Goal: Task Accomplishment & Management: Complete application form

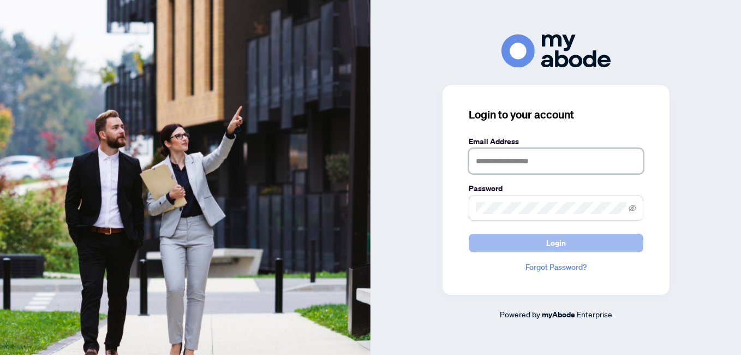
type input "**********"
click at [553, 243] on span "Login" at bounding box center [557, 242] width 20 height 17
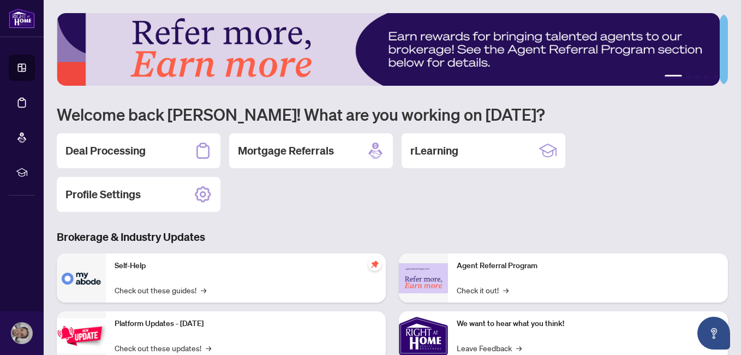
click at [119, 156] on h2 "Deal Processing" at bounding box center [106, 150] width 80 height 15
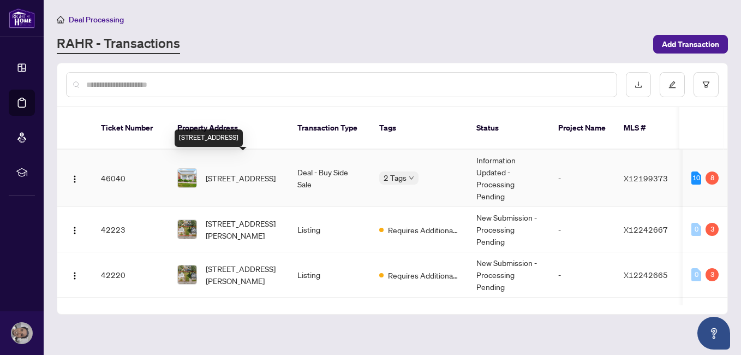
click at [240, 172] on span "[STREET_ADDRESS]" at bounding box center [241, 178] width 70 height 12
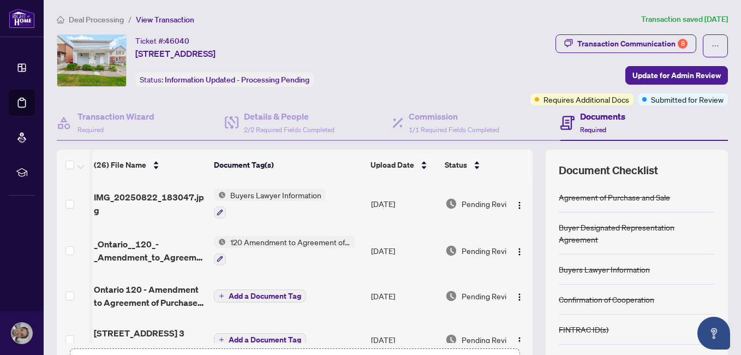
scroll to position [0, 38]
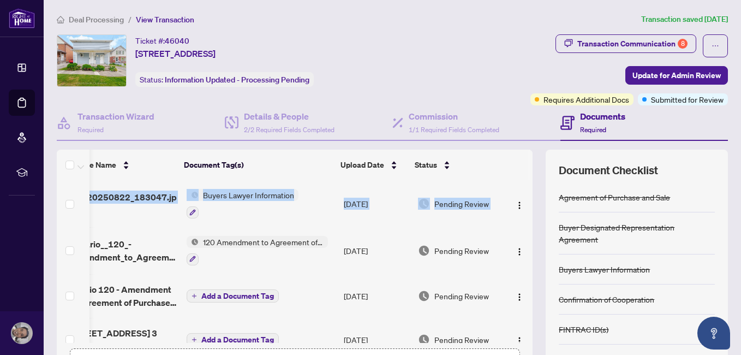
drag, startPoint x: 521, startPoint y: 185, endPoint x: 525, endPoint y: 175, distance: 11.1
click at [525, 175] on div "(26) File Name Document Tag(s) Upload Date Status IMG_20250822_183047.jpg Buyer…" at bounding box center [393, 273] width 672 height 246
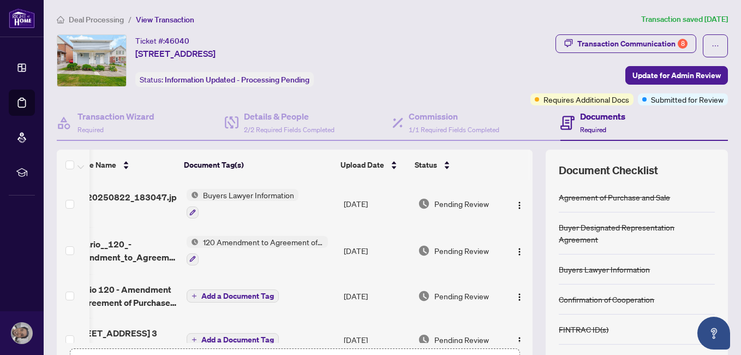
drag, startPoint x: 525, startPoint y: 175, endPoint x: 495, endPoint y: 176, distance: 30.1
click at [503, 173] on th at bounding box center [516, 165] width 26 height 31
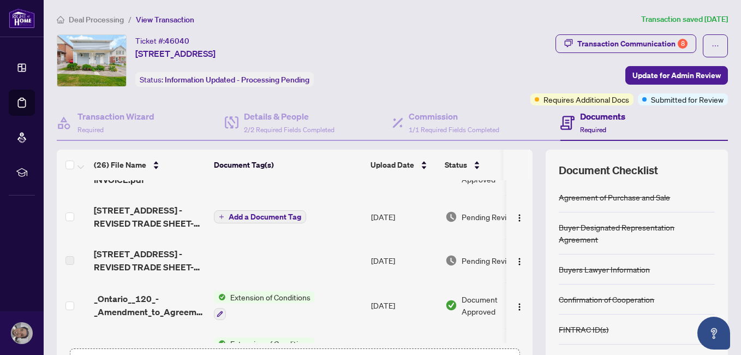
scroll to position [357, 0]
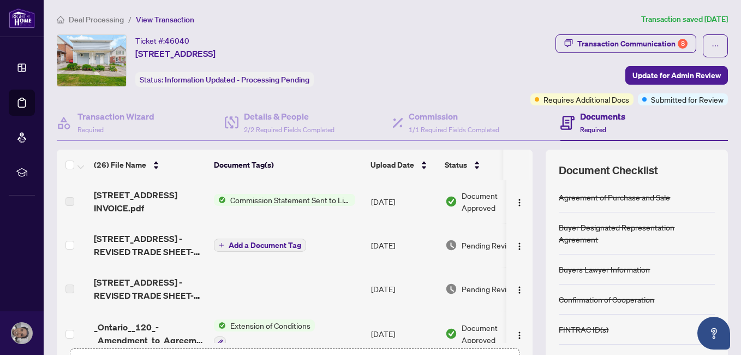
click at [243, 283] on td at bounding box center [288, 289] width 157 height 44
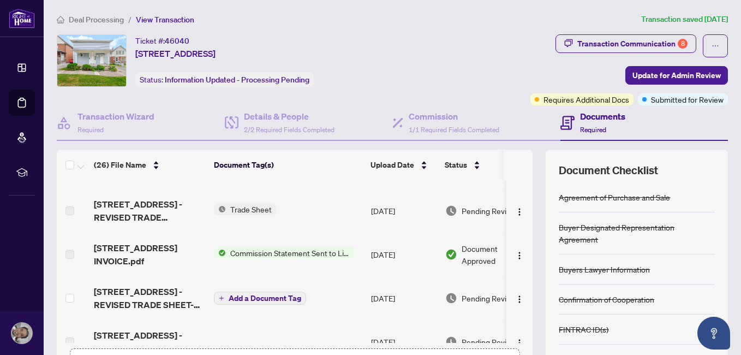
scroll to position [247, 0]
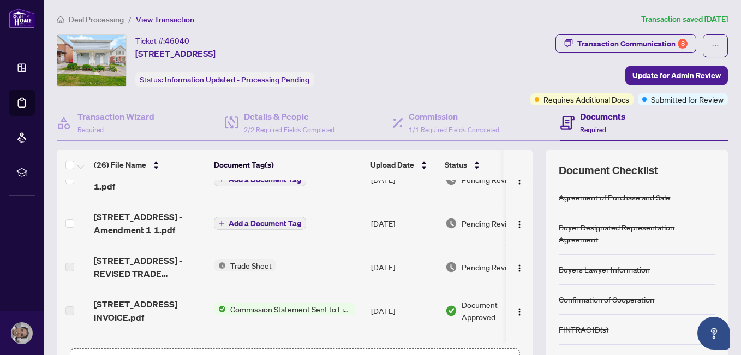
click at [218, 247] on td "Trade Sheet" at bounding box center [288, 267] width 157 height 44
click at [266, 261] on span "Trade Sheet" at bounding box center [251, 265] width 50 height 12
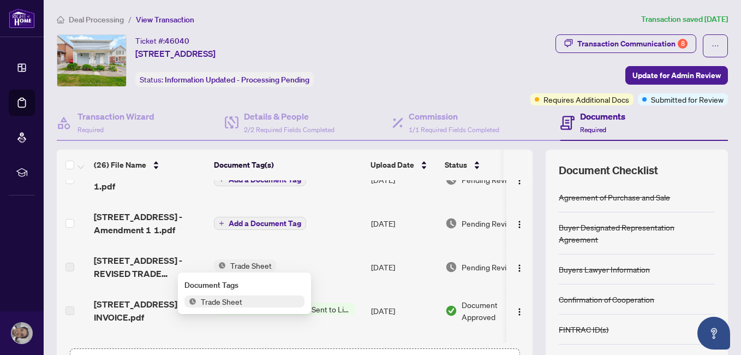
click at [248, 261] on span "Trade Sheet" at bounding box center [251, 265] width 50 height 12
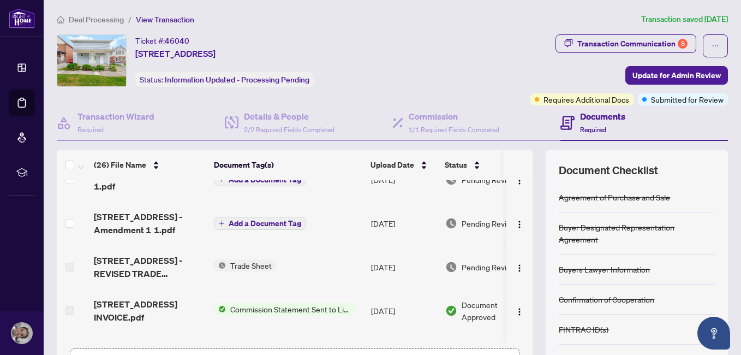
click at [319, 242] on td "Add a Document Tag" at bounding box center [288, 223] width 157 height 44
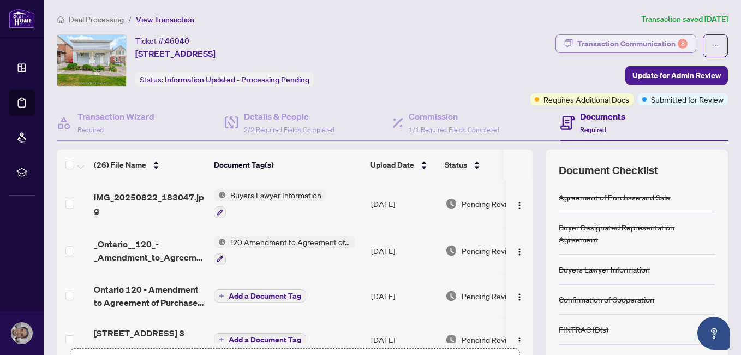
click at [654, 43] on div "Transaction Communication 8" at bounding box center [633, 43] width 110 height 17
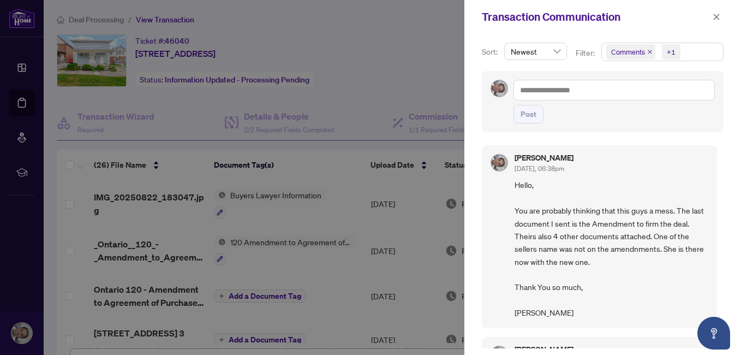
click at [399, 34] on div at bounding box center [370, 177] width 741 height 355
click at [718, 20] on icon "close" at bounding box center [717, 17] width 8 height 8
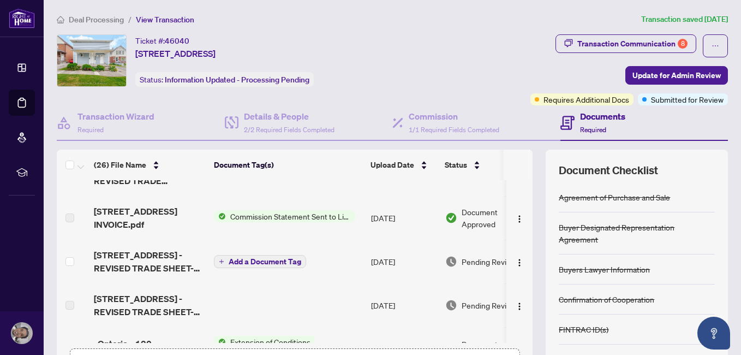
scroll to position [300, 0]
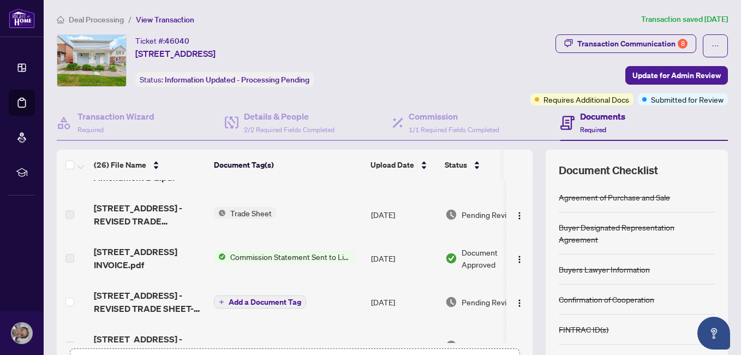
click at [233, 210] on span "Trade Sheet" at bounding box center [251, 213] width 50 height 12
click at [226, 249] on span "Trade Sheet" at bounding box center [222, 249] width 50 height 12
click at [343, 223] on td "Trade Sheet" at bounding box center [288, 215] width 157 height 44
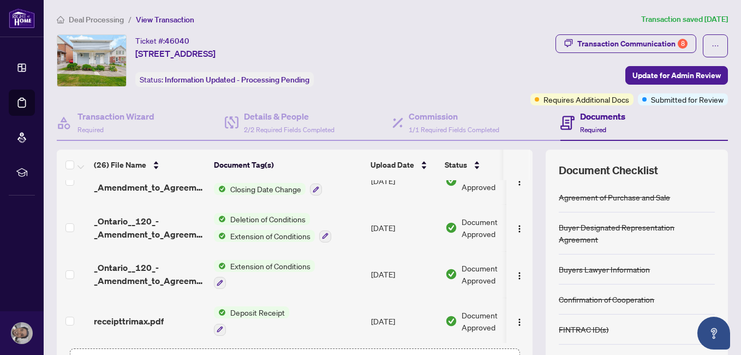
drag, startPoint x: 370, startPoint y: 338, endPoint x: 428, endPoint y: 337, distance: 57.9
click at [428, 337] on tbody "IMG_20250822_183047.jpg Buyers Lawyer Information [DATE] Pending Review _Ontari…" at bounding box center [308, 218] width 503 height 1188
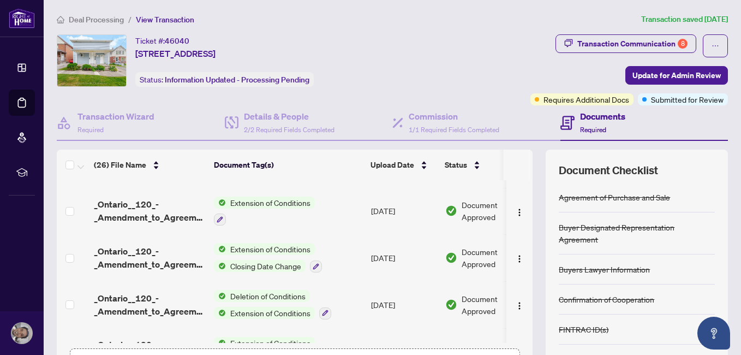
scroll to position [456, 0]
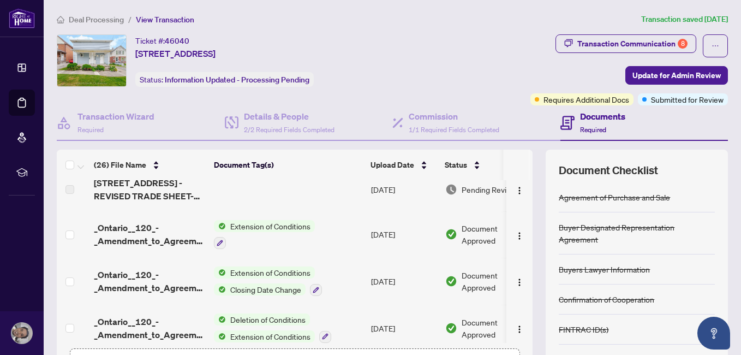
click at [305, 163] on th "Document Tag(s)" at bounding box center [288, 165] width 157 height 31
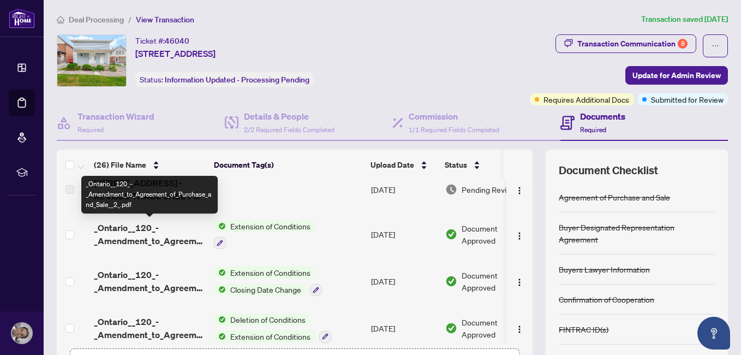
click at [138, 237] on span "_Ontario__120_-_Amendment_to_Agreement_of_Purchase_and_Sale__2_.pdf" at bounding box center [149, 234] width 111 height 26
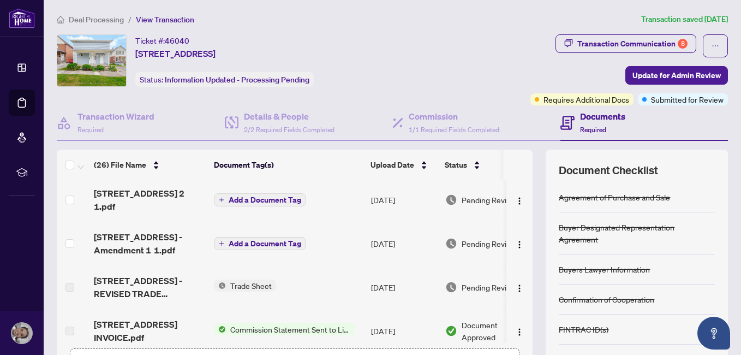
scroll to position [243, 0]
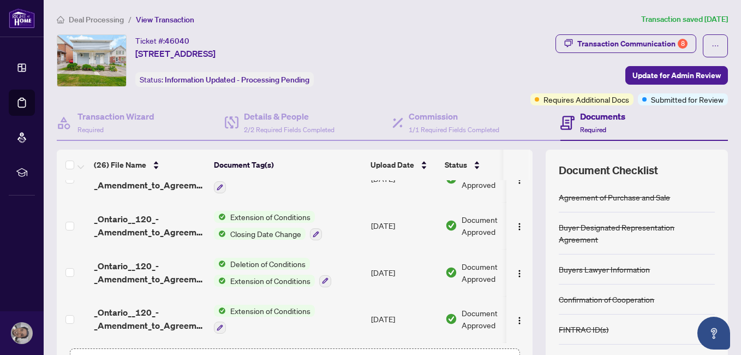
drag, startPoint x: 379, startPoint y: 338, endPoint x: 415, endPoint y: 337, distance: 36.1
click at [415, 337] on tbody "IMG_20250822_183047.jpg Buyers Lawyer Information [DATE] Pending Review _Ontari…" at bounding box center [308, 263] width 503 height 1188
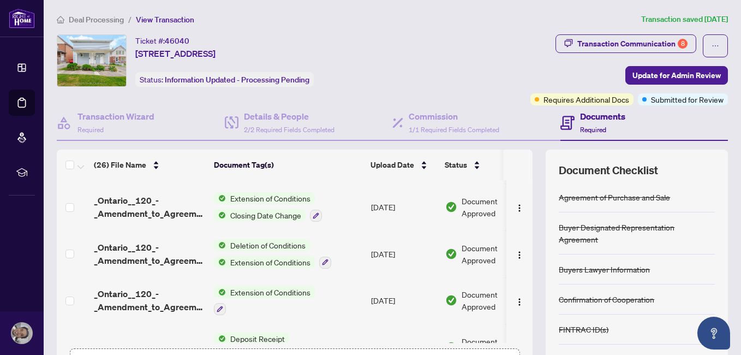
drag, startPoint x: 415, startPoint y: 337, endPoint x: 533, endPoint y: 236, distance: 155.3
click at [532, 224] on div "(26) File Name Document Tag(s) Upload Date Status IMG_20250822_183047.jpg Buyer…" at bounding box center [393, 273] width 672 height 246
click at [525, 252] on div "(26) File Name Document Tag(s) Upload Date Status IMG_20250822_183047.jpg Buyer…" at bounding box center [393, 273] width 672 height 246
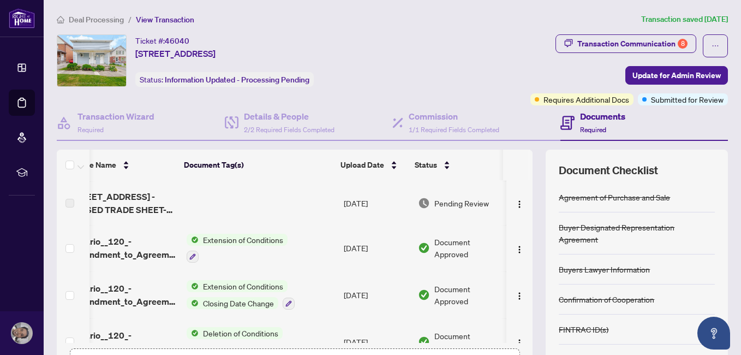
scroll to position [0, 38]
click at [515, 204] on img "button" at bounding box center [519, 204] width 9 height 9
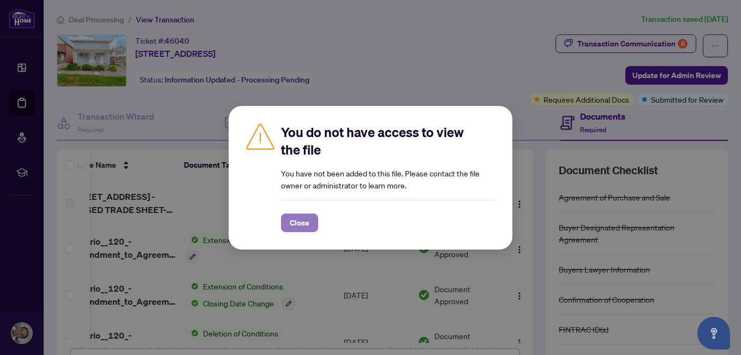
click at [300, 219] on span "Close" at bounding box center [300, 222] width 20 height 17
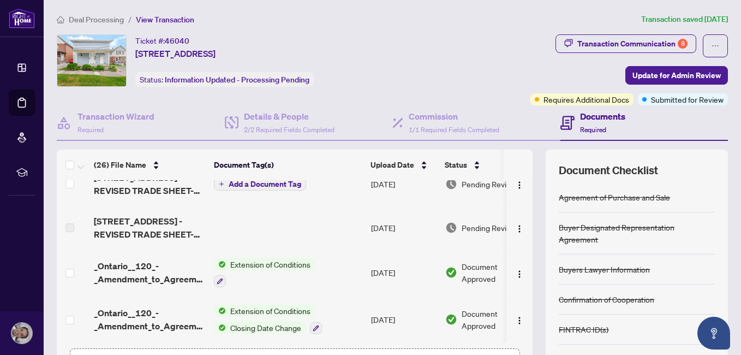
scroll to position [377, 0]
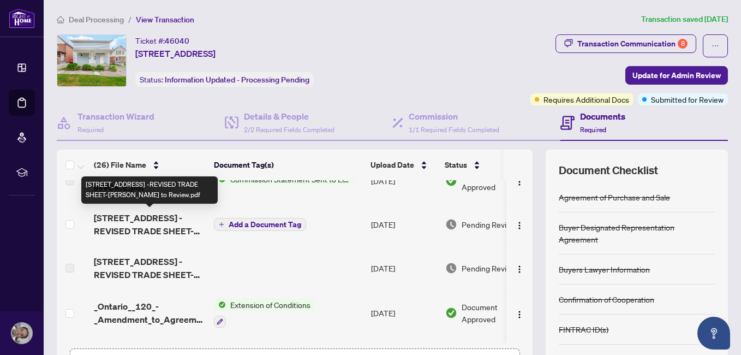
click at [153, 225] on span "[STREET_ADDRESS] -REVISED TRADE SHEET-[PERSON_NAME] to Review.pdf" at bounding box center [149, 224] width 111 height 26
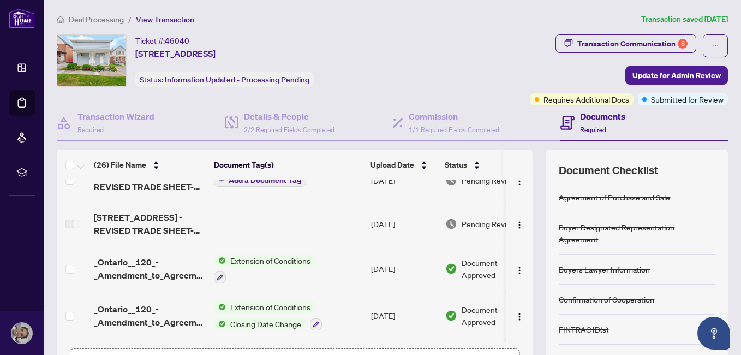
scroll to position [413, 0]
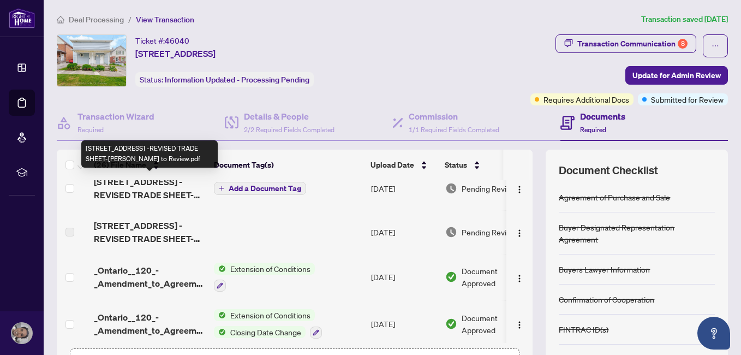
click at [167, 186] on span "[STREET_ADDRESS] -REVISED TRADE SHEET-[PERSON_NAME] to Review.pdf" at bounding box center [149, 188] width 111 height 26
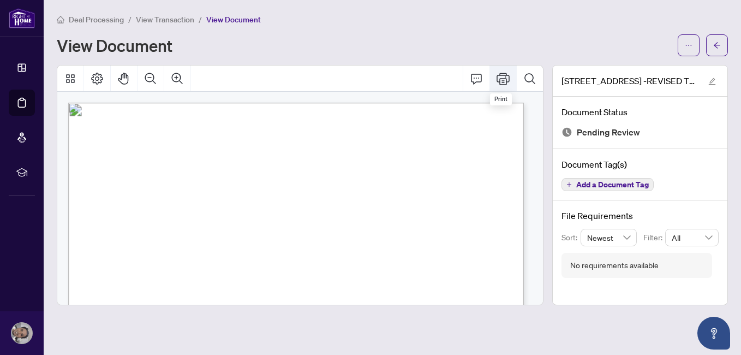
click at [499, 81] on icon "Print" at bounding box center [503, 79] width 13 height 12
click at [400, 39] on div "View Document" at bounding box center [364, 45] width 615 height 17
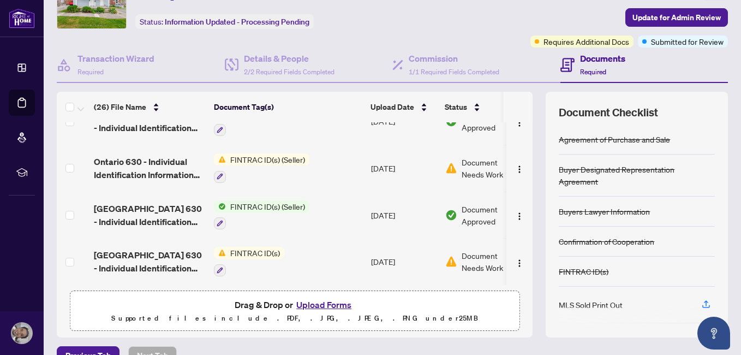
scroll to position [118, 0]
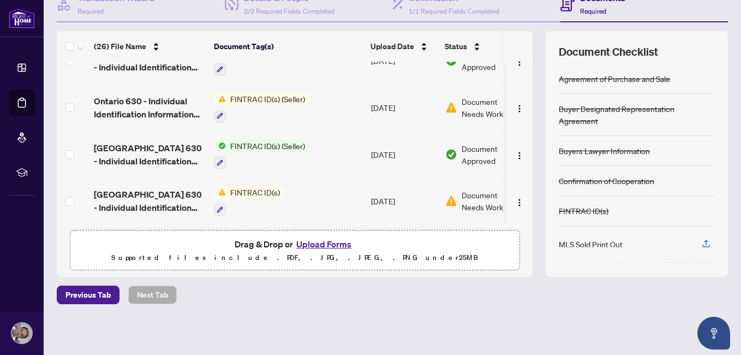
click at [336, 241] on button "Upload Forms" at bounding box center [324, 244] width 62 height 14
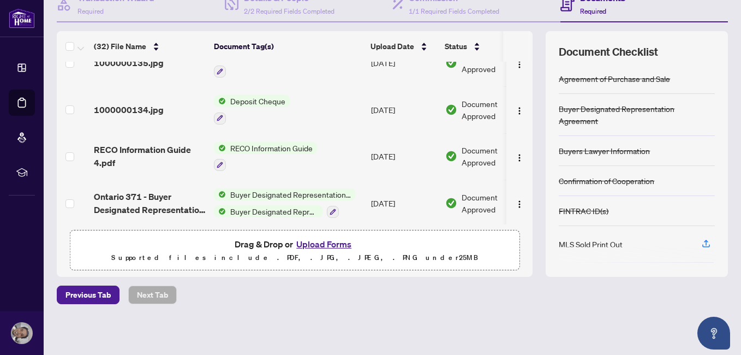
click at [314, 245] on button "Upload Forms" at bounding box center [324, 244] width 62 height 14
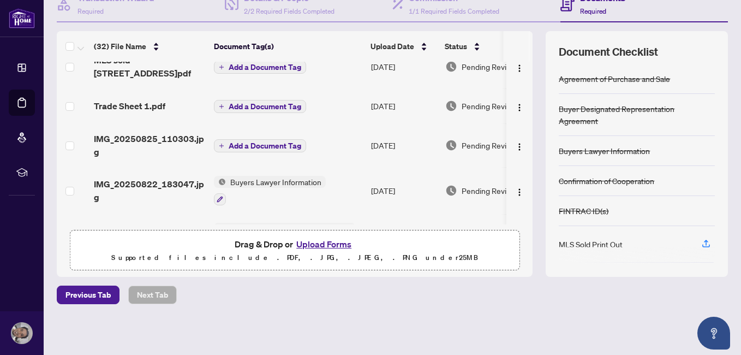
scroll to position [0, 0]
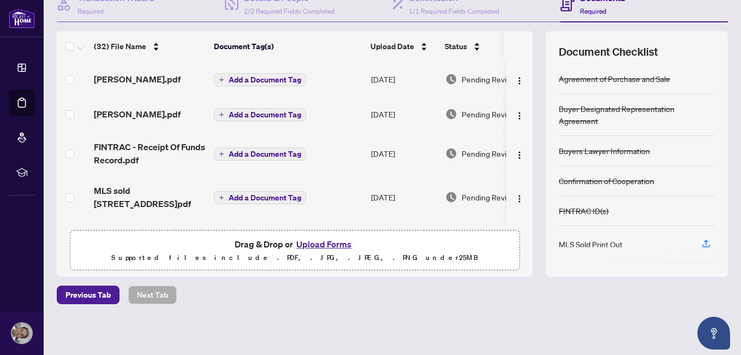
click at [296, 80] on span "Add a Document Tag" at bounding box center [265, 80] width 73 height 8
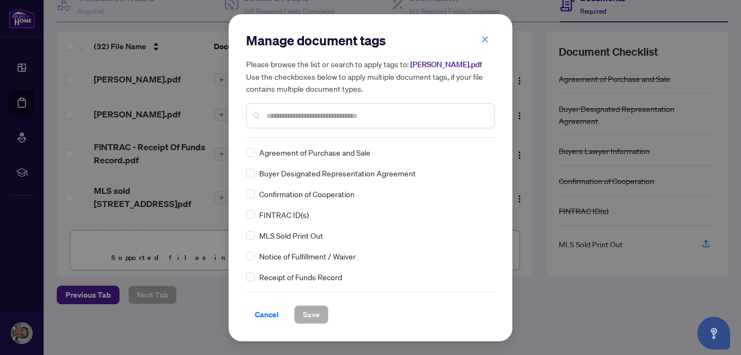
click at [328, 121] on div at bounding box center [370, 115] width 249 height 25
click at [329, 117] on input "text" at bounding box center [375, 116] width 219 height 12
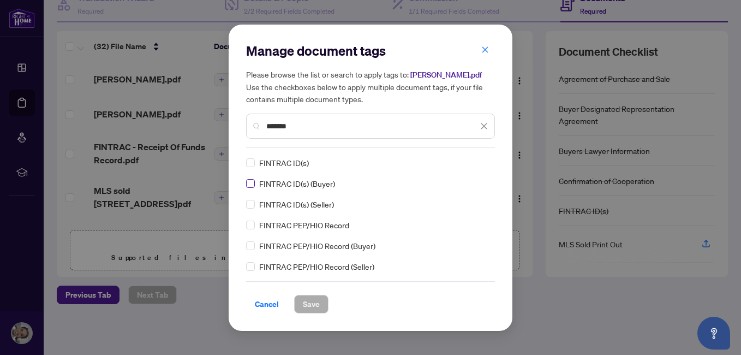
type input "*******"
click at [314, 301] on span "Save" at bounding box center [311, 303] width 17 height 17
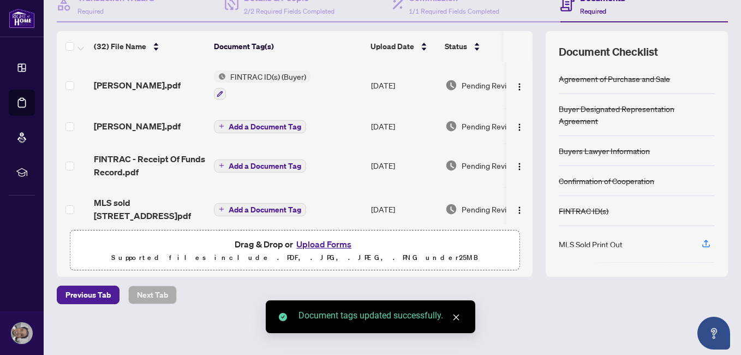
click at [278, 124] on span "Add a Document Tag" at bounding box center [265, 127] width 73 height 8
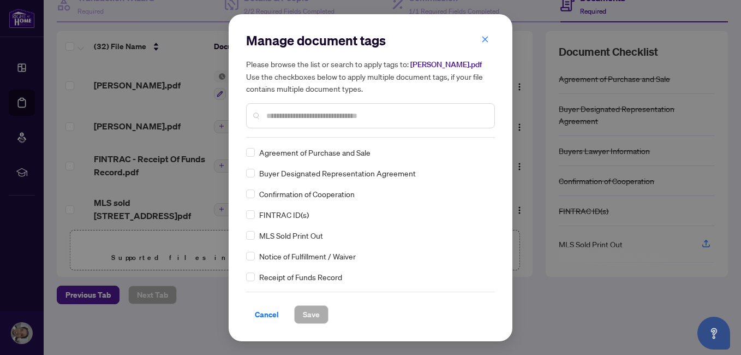
click at [349, 114] on input "text" at bounding box center [375, 116] width 219 height 12
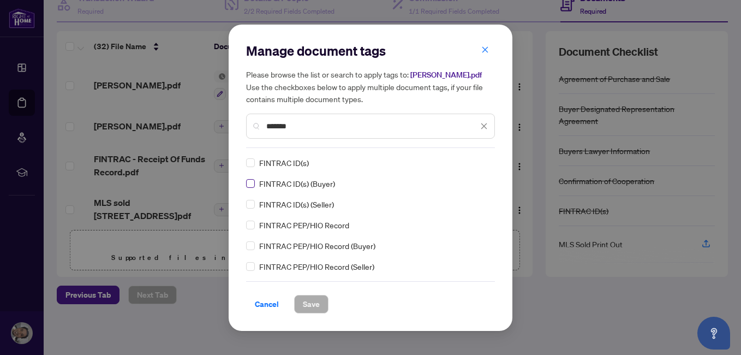
type input "*******"
click at [318, 306] on span "Save" at bounding box center [311, 303] width 17 height 17
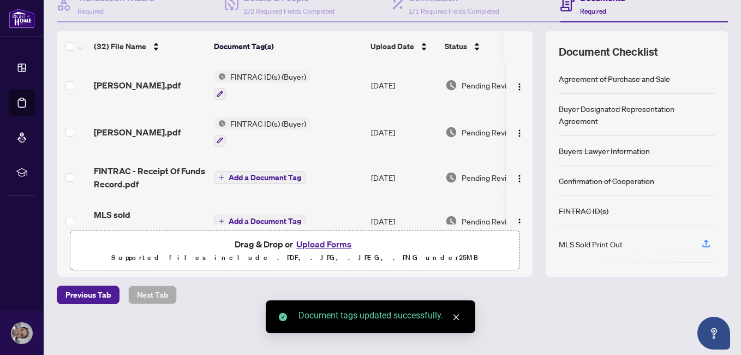
click at [270, 176] on span "Add a Document Tag" at bounding box center [265, 178] width 73 height 8
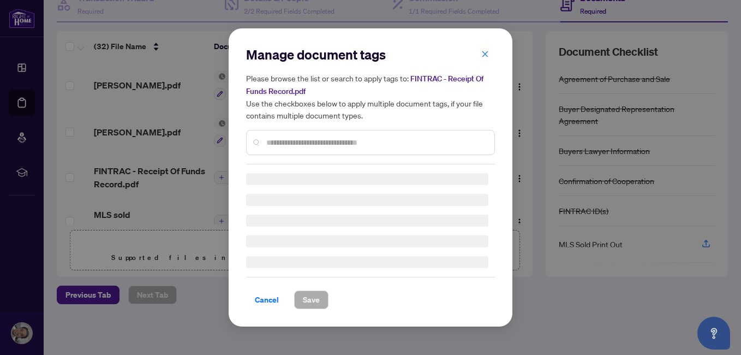
click at [331, 141] on div "Manage document tags Please browse the list or search to apply tags to: FINTRAC…" at bounding box center [370, 105] width 249 height 118
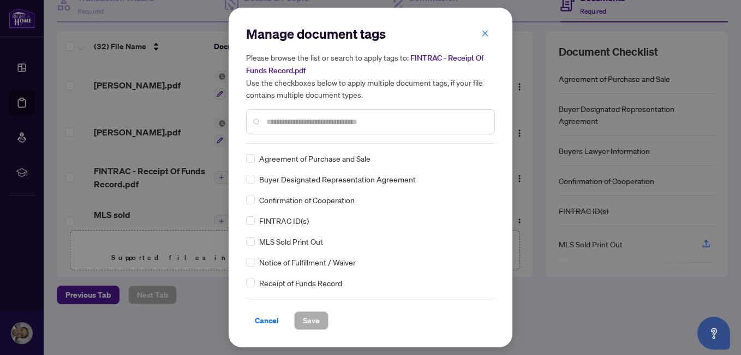
click at [349, 124] on input "text" at bounding box center [375, 122] width 219 height 12
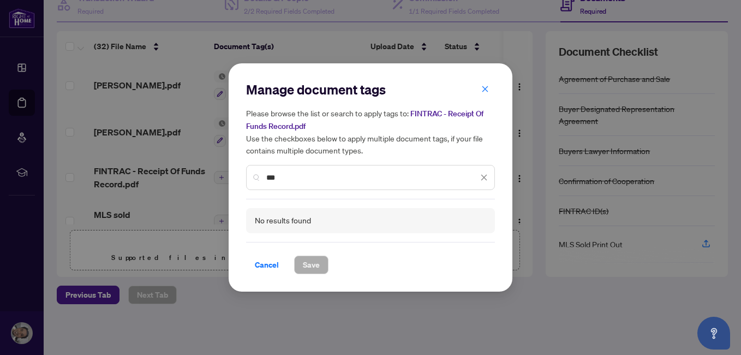
drag, startPoint x: 295, startPoint y: 179, endPoint x: 245, endPoint y: 179, distance: 49.7
click at [245, 179] on div "Manage document tags Please browse the list or search to apply tags to: FINTRAC…" at bounding box center [371, 177] width 284 height 228
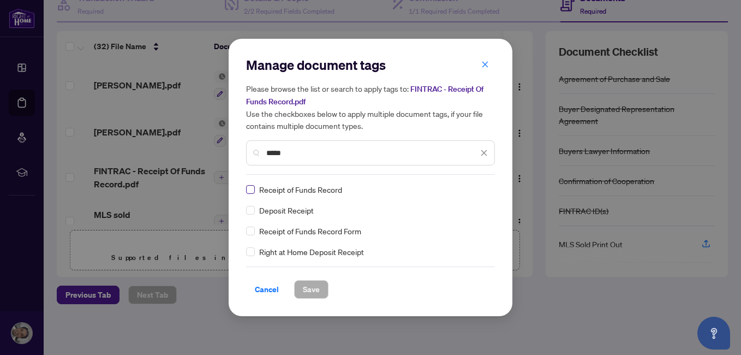
type input "*****"
click at [311, 294] on span "Save" at bounding box center [311, 289] width 17 height 17
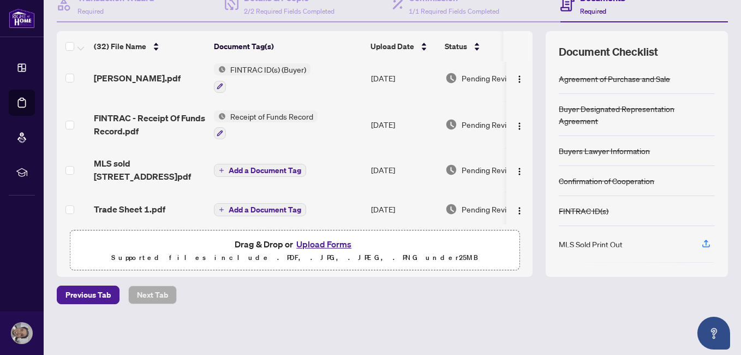
scroll to position [69, 0]
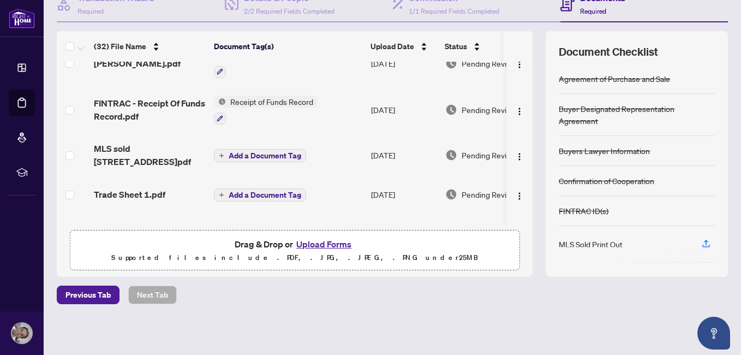
click at [278, 152] on span "Add a Document Tag" at bounding box center [265, 156] width 73 height 8
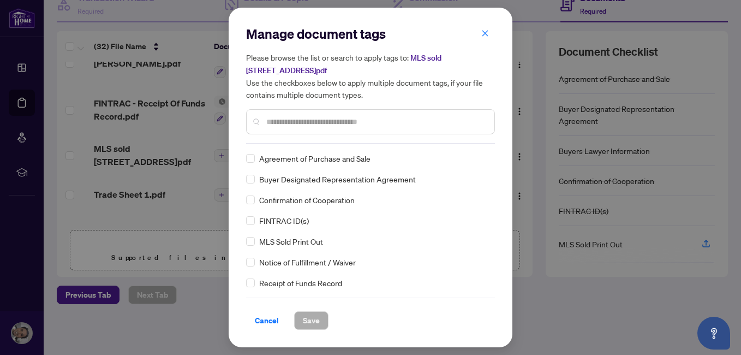
click at [408, 119] on input "text" at bounding box center [375, 122] width 219 height 12
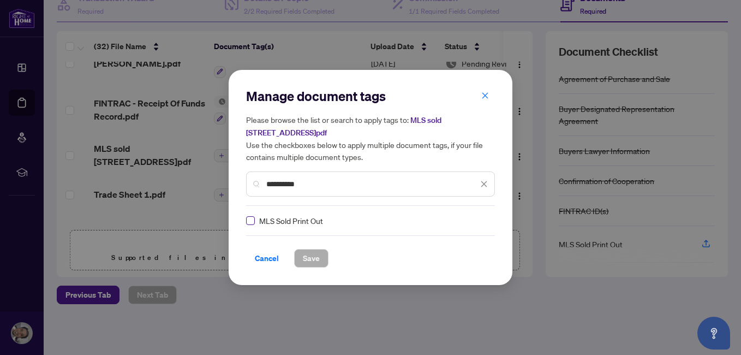
type input "**********"
click at [322, 249] on button "Save" at bounding box center [311, 258] width 34 height 19
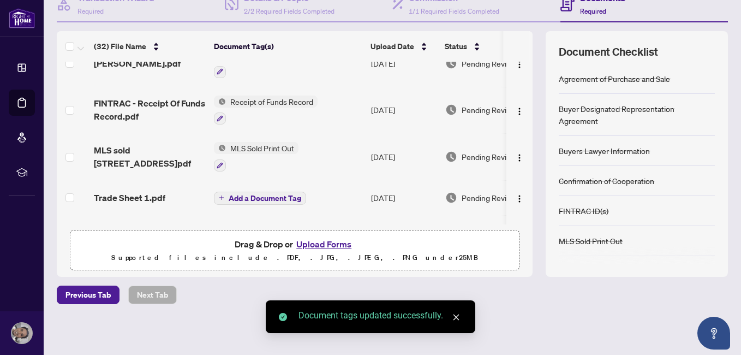
click at [260, 201] on span "Add a Document Tag" at bounding box center [265, 198] width 73 height 8
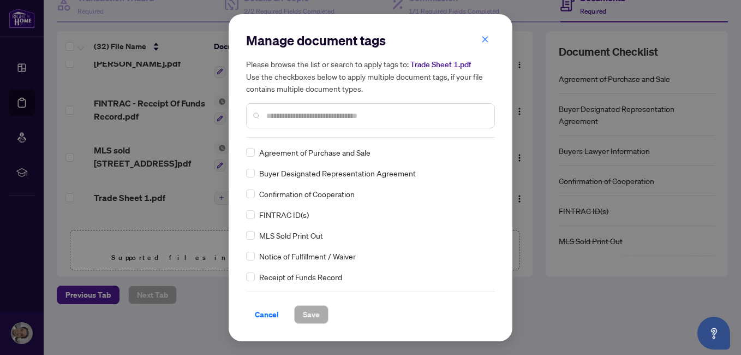
click at [394, 117] on input "text" at bounding box center [375, 116] width 219 height 12
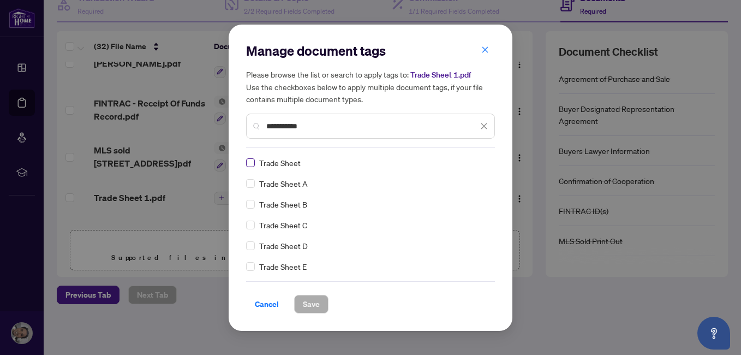
type input "**********"
click at [314, 295] on span "Save" at bounding box center [311, 303] width 17 height 17
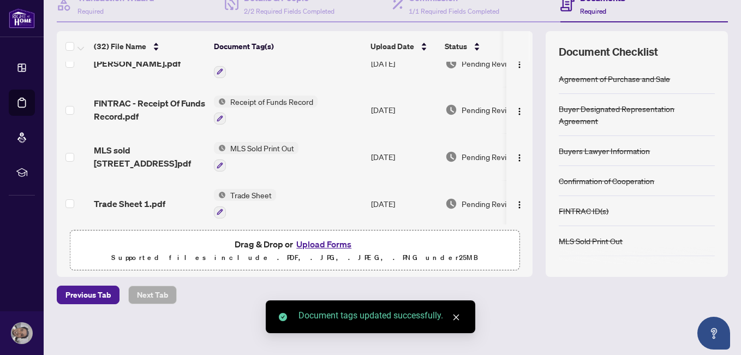
click at [525, 84] on div "(32) File Name Document Tag(s) Upload Date Status [PERSON_NAME].pdf FINTRAC ID(…" at bounding box center [393, 154] width 672 height 246
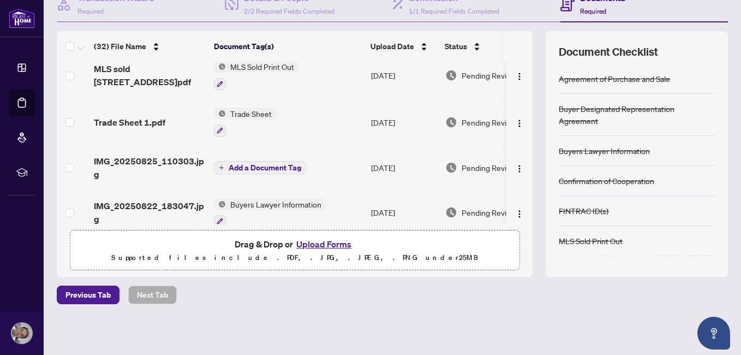
scroll to position [181, 0]
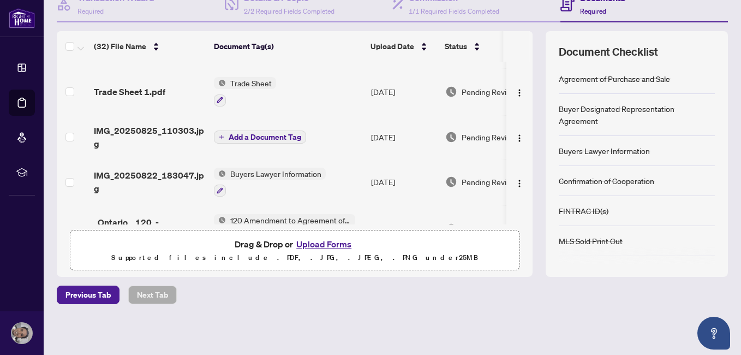
click at [278, 137] on span "Add a Document Tag" at bounding box center [265, 137] width 73 height 8
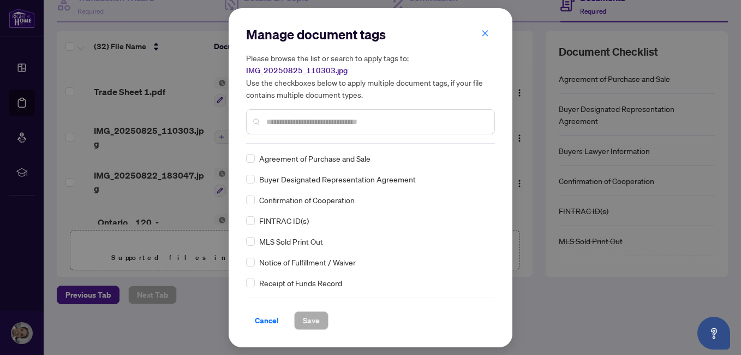
click at [329, 141] on div "Manage document tags Please browse the list or search to apply tags to: IMG_202…" at bounding box center [370, 85] width 249 height 118
click at [343, 125] on input "text" at bounding box center [375, 122] width 219 height 12
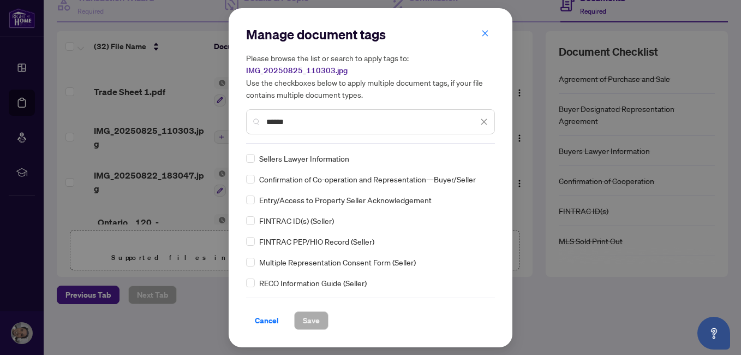
type input "******"
click at [319, 324] on span "Save" at bounding box center [311, 320] width 17 height 17
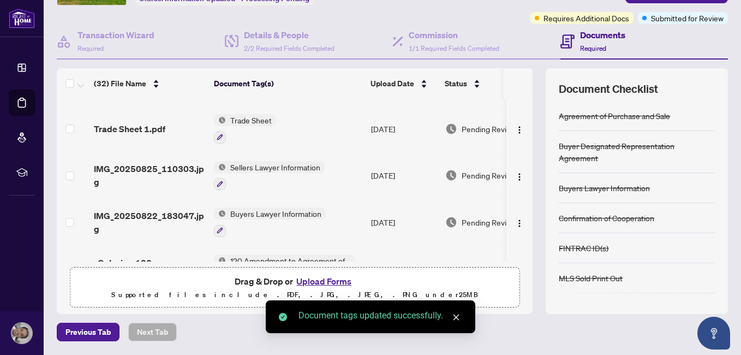
scroll to position [0, 0]
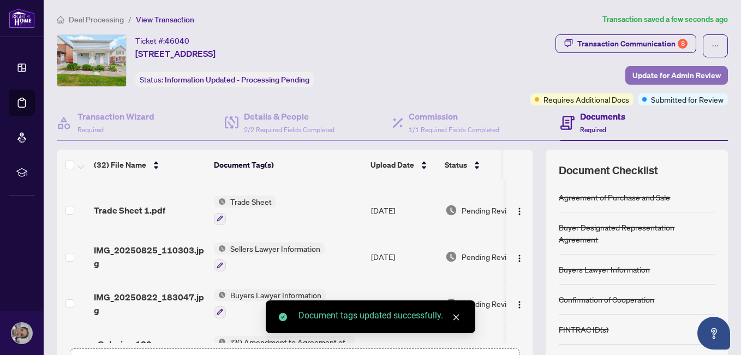
click at [658, 72] on span "Update for Admin Review" at bounding box center [677, 75] width 88 height 17
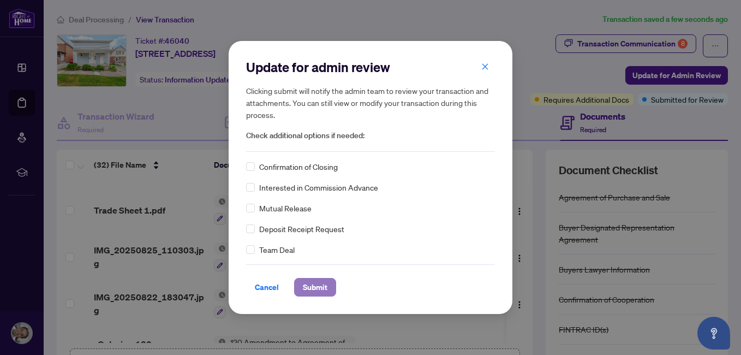
click at [331, 290] on button "Submit" at bounding box center [315, 287] width 42 height 19
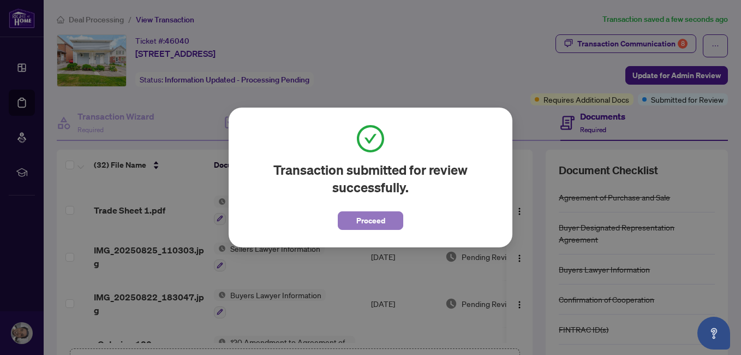
click at [370, 225] on span "Proceed" at bounding box center [371, 220] width 29 height 17
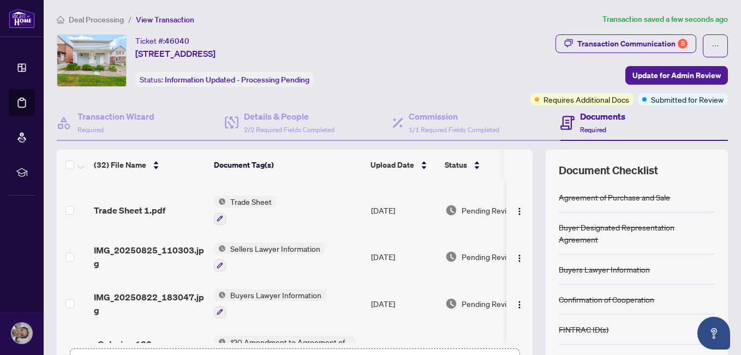
click at [477, 51] on div "Transaction Communication 8 Update for Admin Review Requires Additional Docs Su…" at bounding box center [577, 69] width 304 height 71
